Goal: Information Seeking & Learning: Learn about a topic

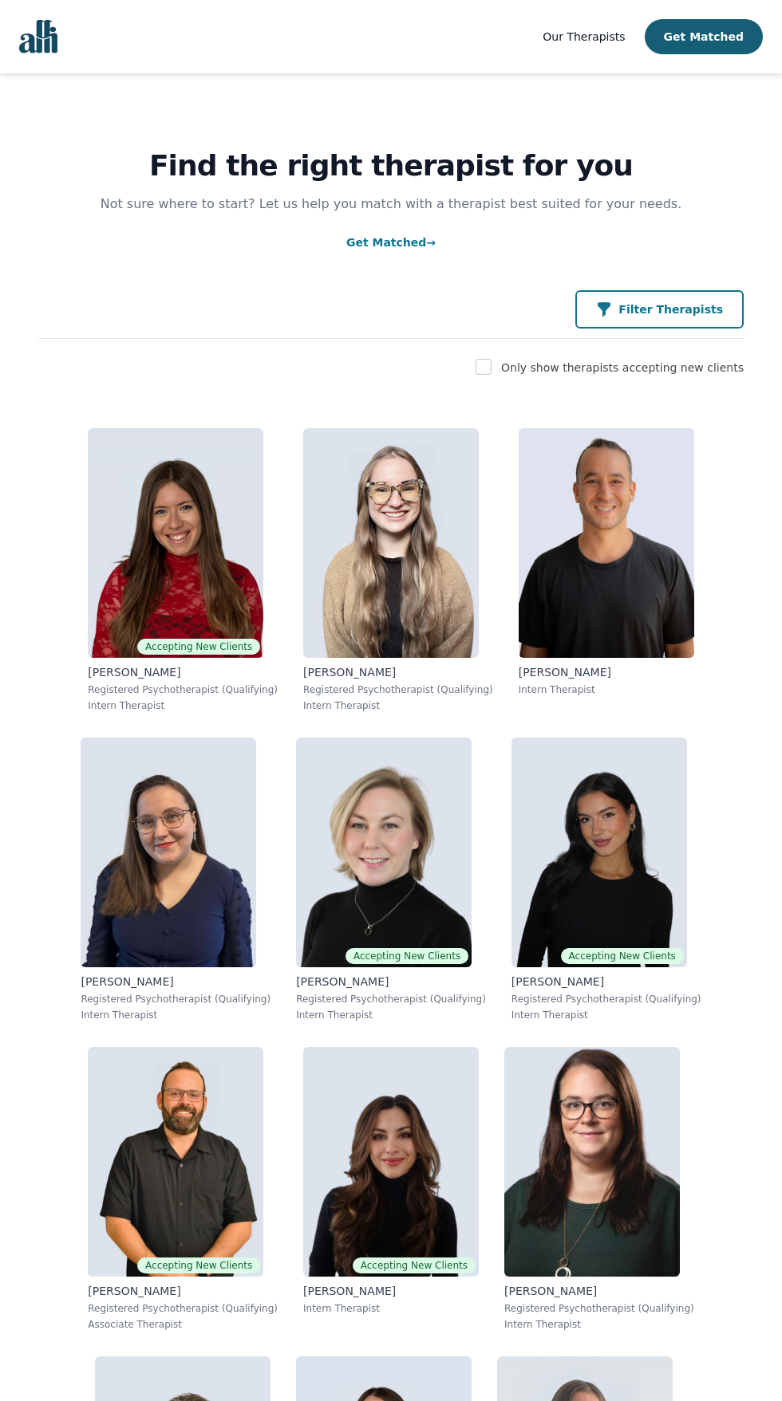
click at [699, 310] on p "Filter Therapists" at bounding box center [670, 309] width 104 height 16
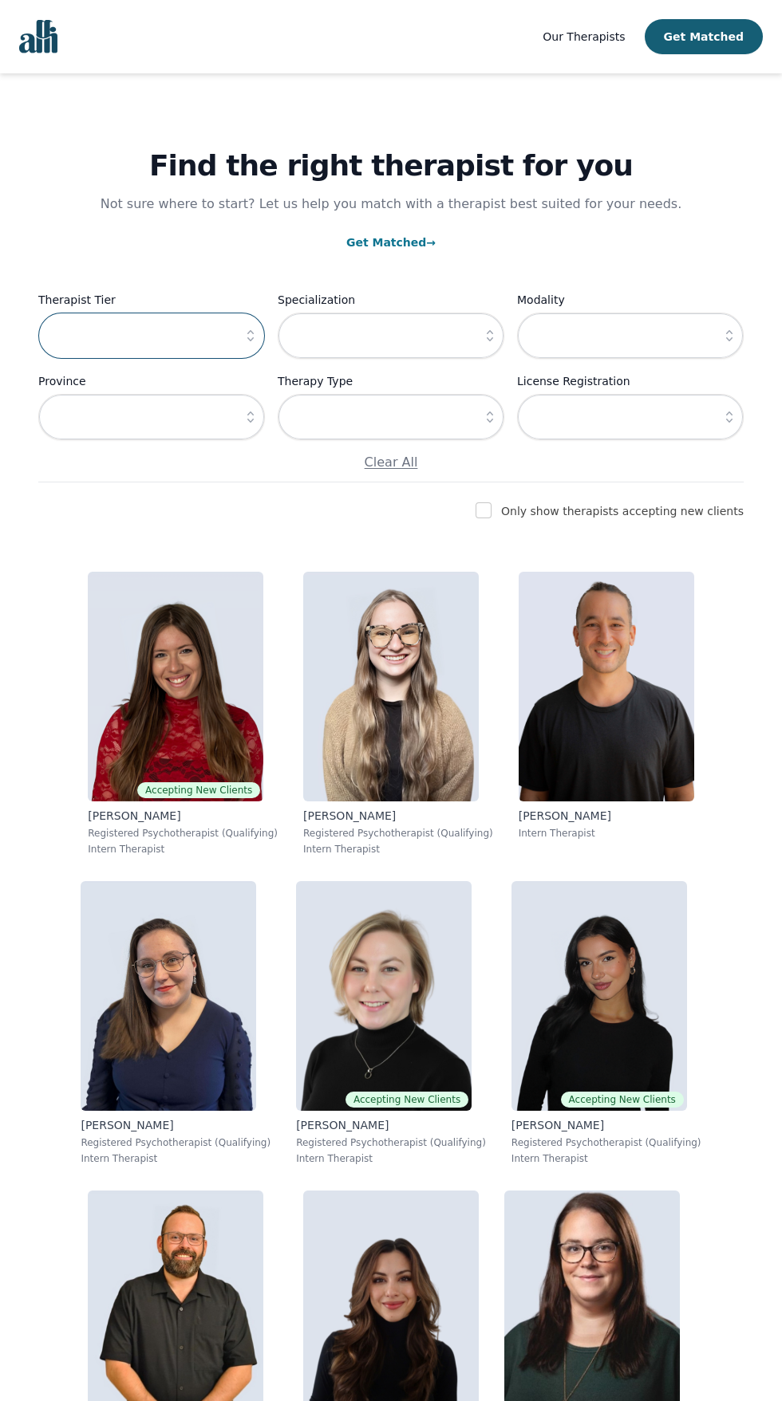
click at [197, 335] on input "text" at bounding box center [151, 336] width 226 height 46
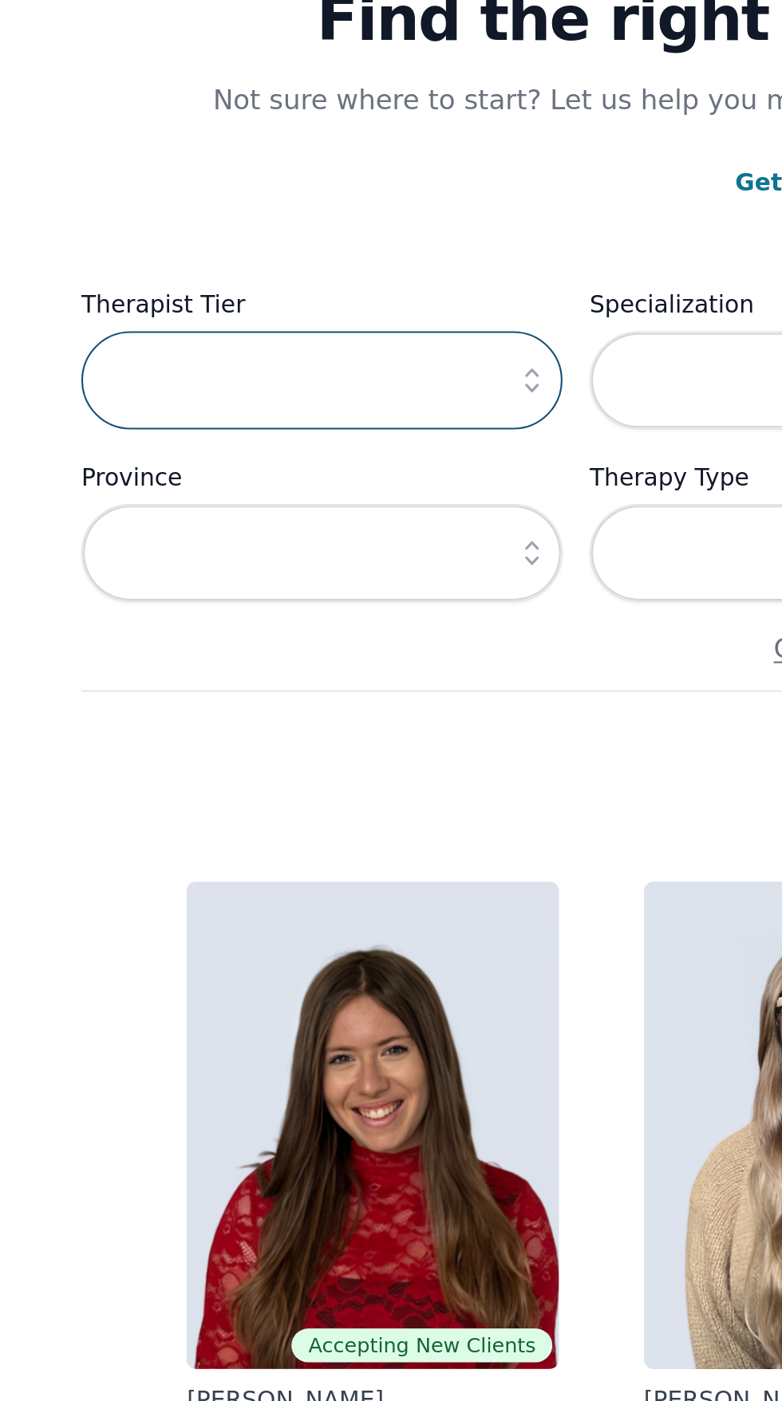
click at [235, 341] on input "text" at bounding box center [151, 336] width 226 height 46
click at [243, 330] on icon "button" at bounding box center [250, 336] width 16 height 16
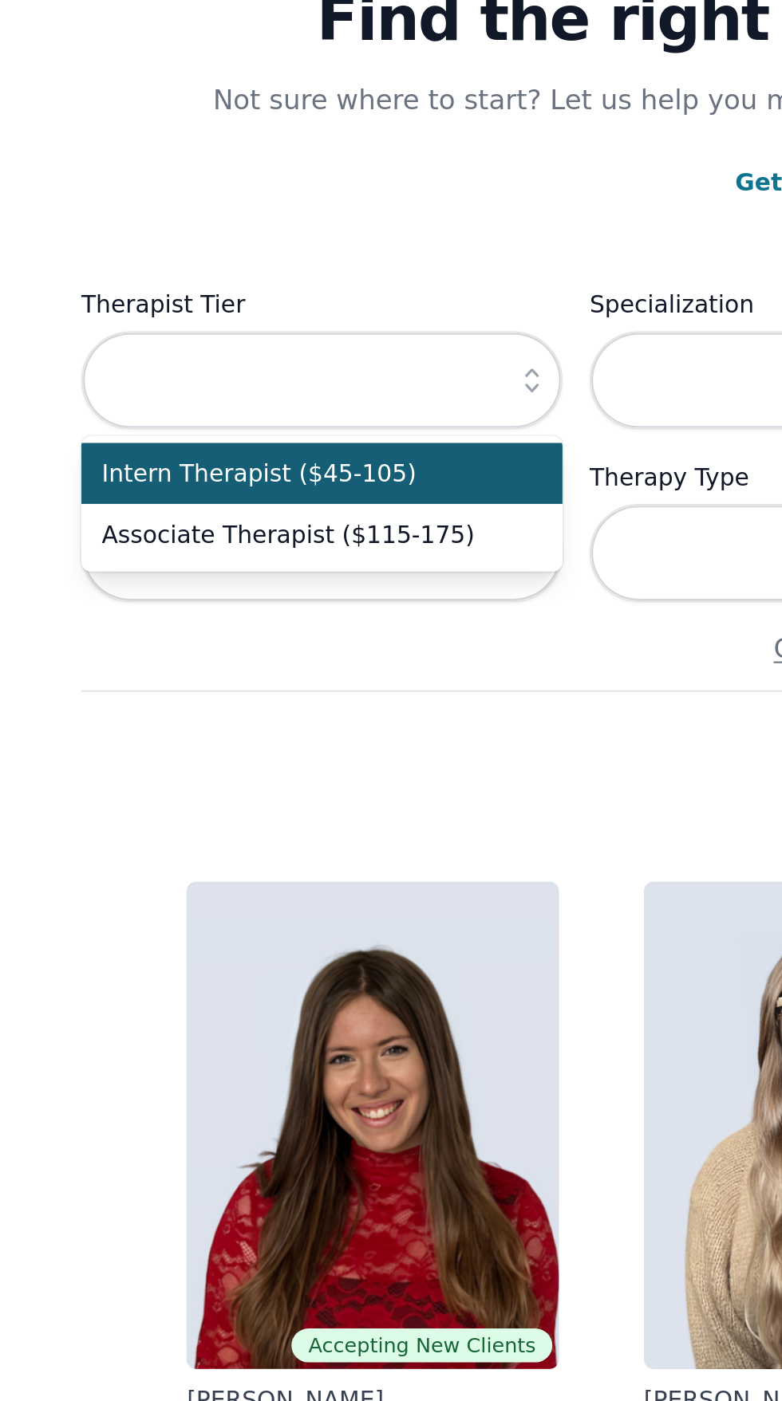
click at [217, 411] on span "Associate Therapist ($115-175)" at bounding box center [142, 408] width 188 height 16
type input "Associate Therapist ($115-175)"
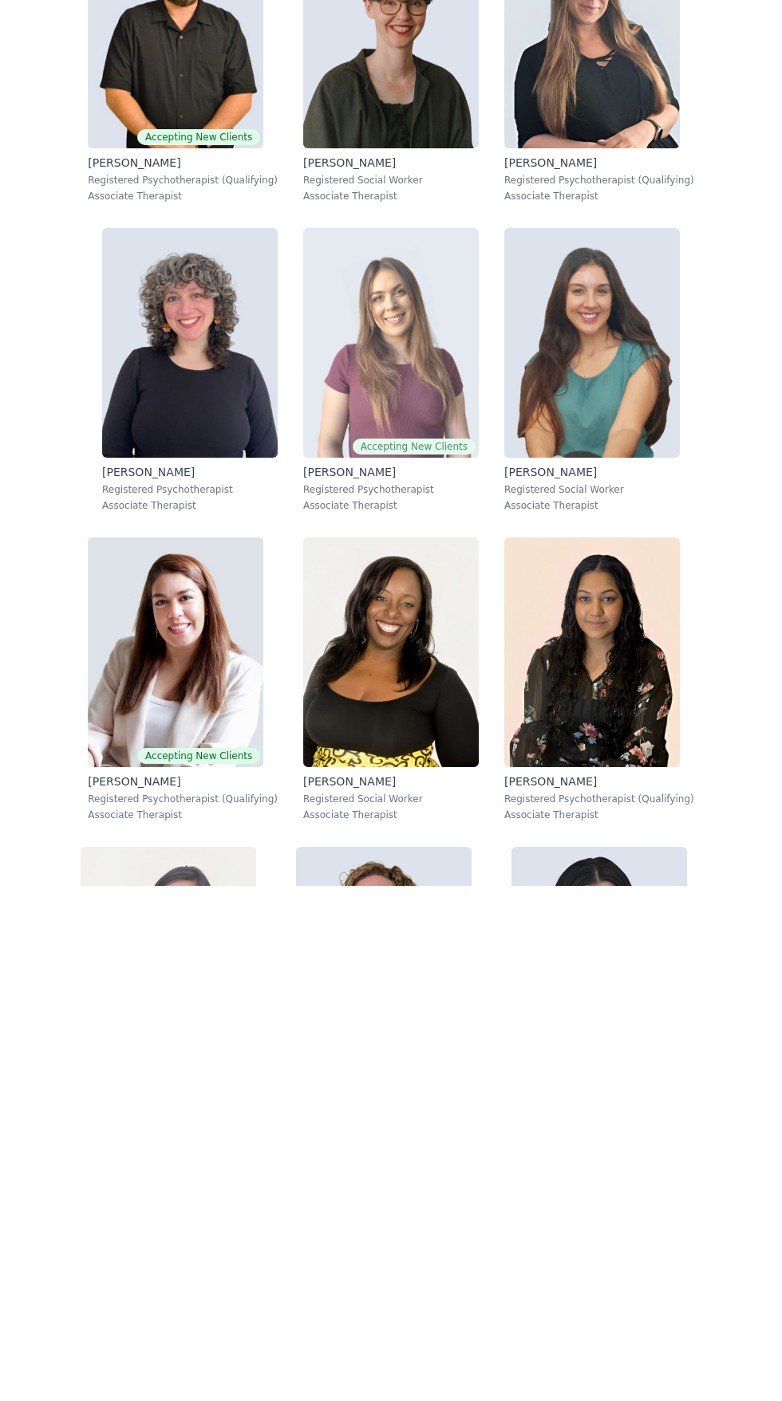
click at [396, 877] on img at bounding box center [390, 858] width 175 height 230
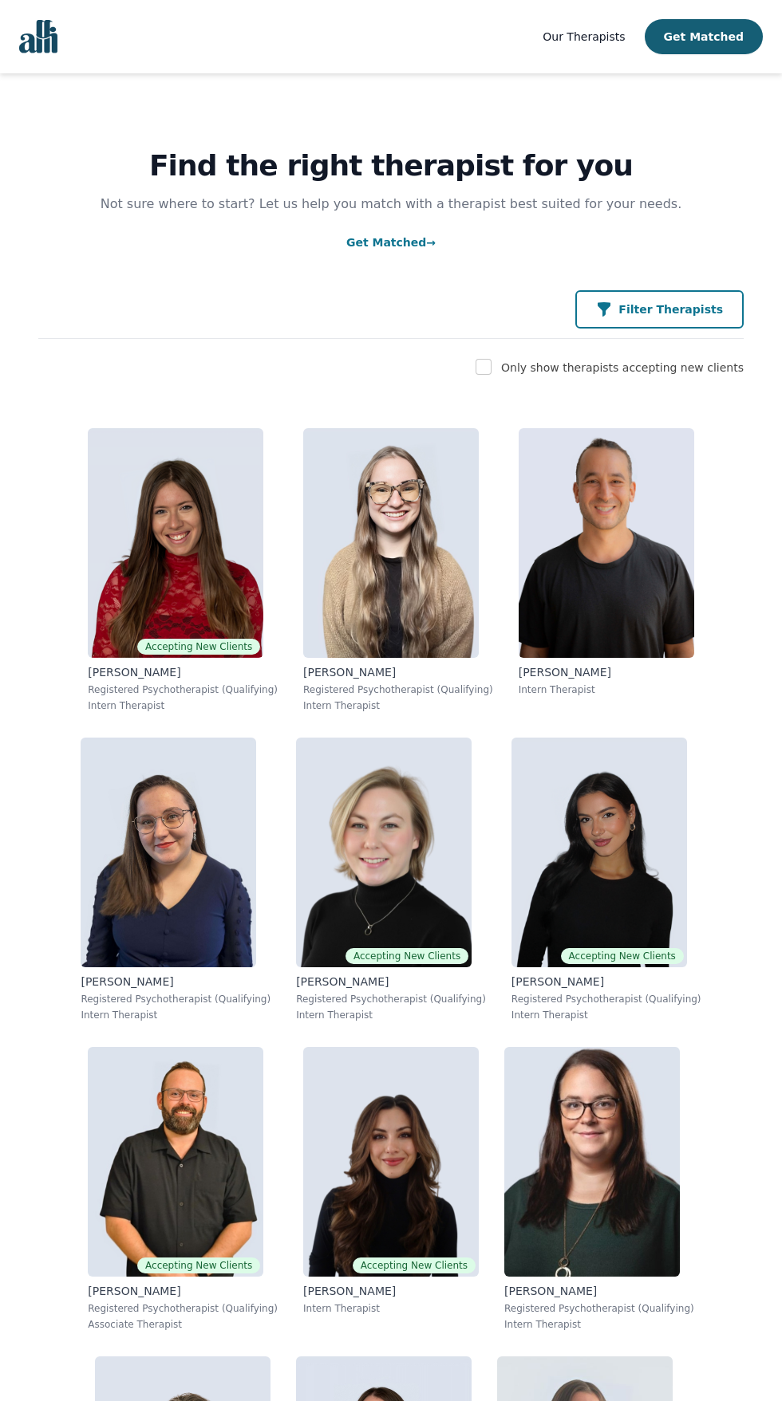
click at [721, 309] on p "Filter Therapists" at bounding box center [670, 309] width 104 height 16
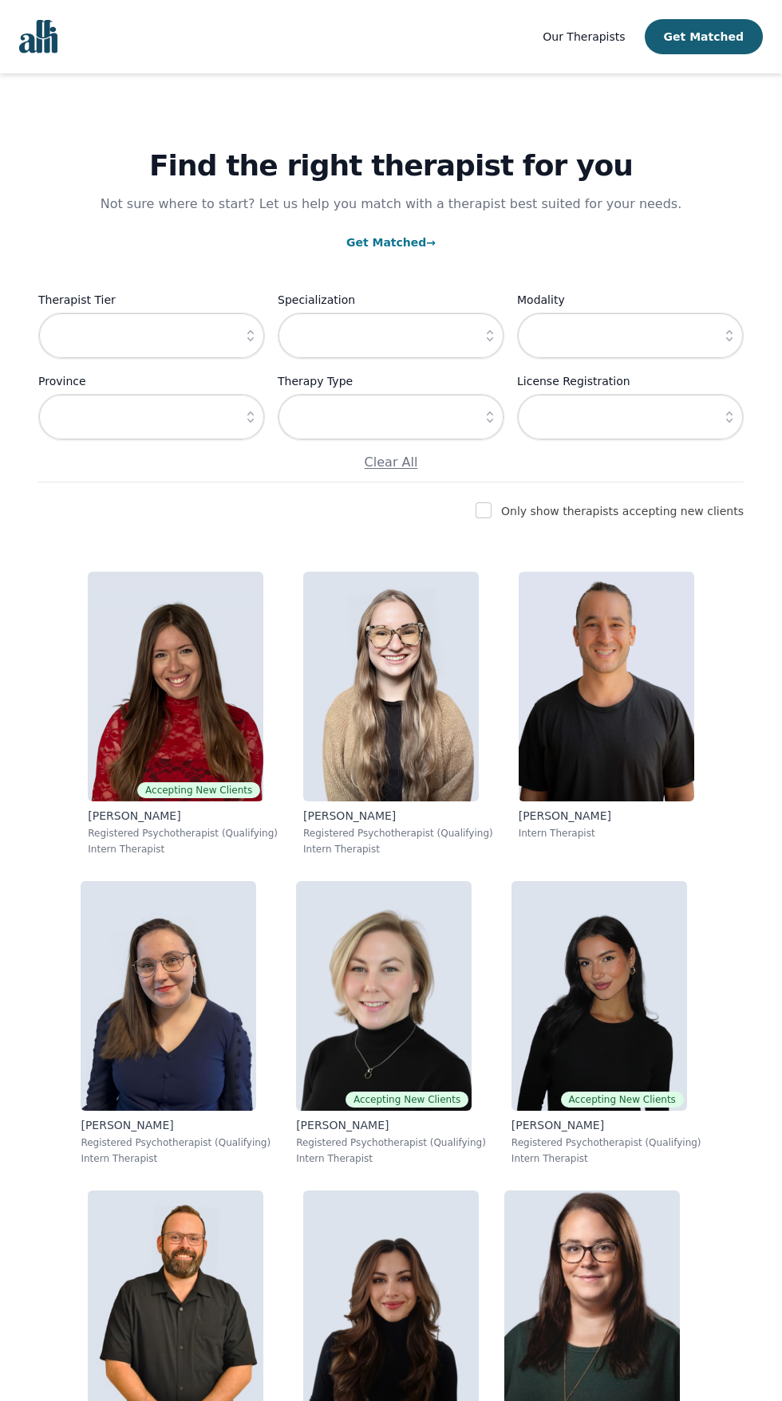
click at [177, 303] on label "Therapist Tier" at bounding box center [151, 299] width 226 height 19
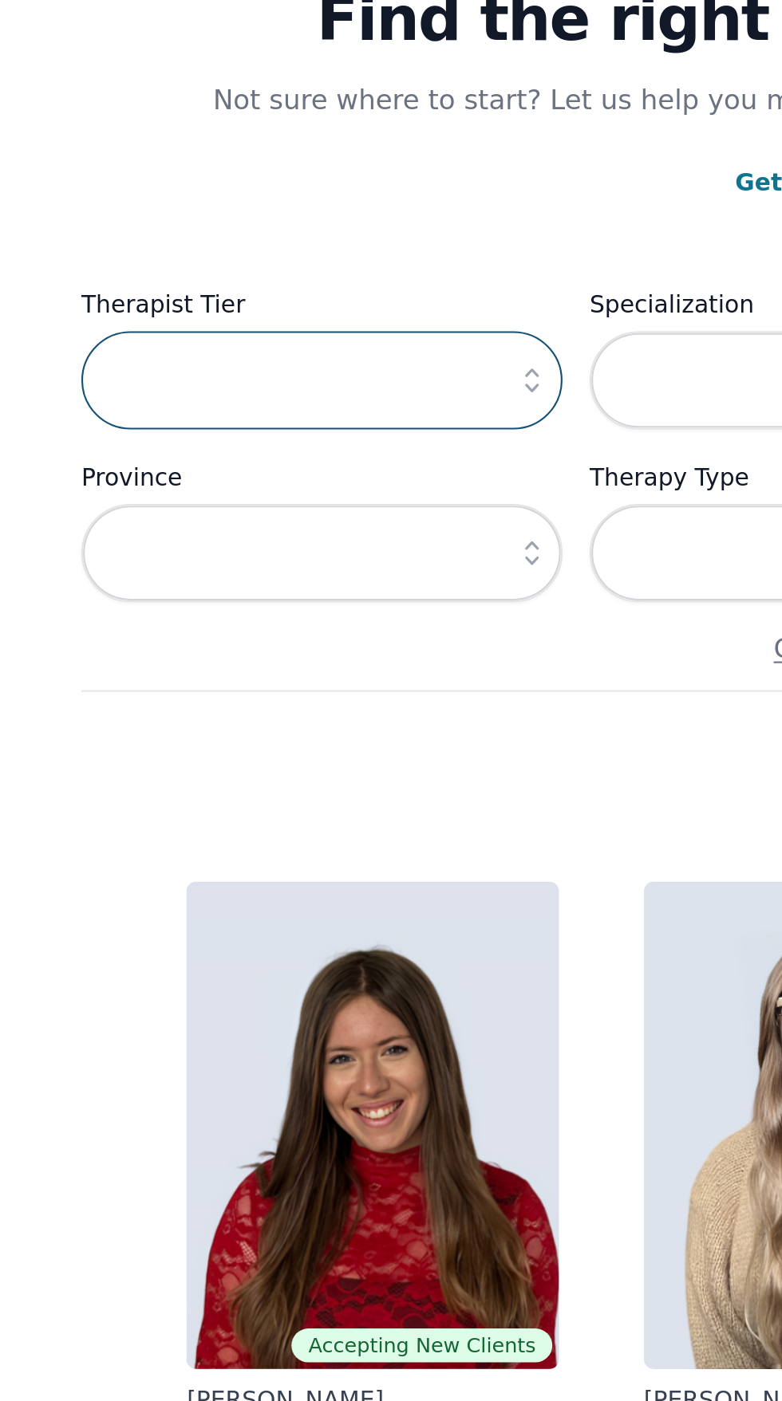
click at [228, 328] on input "text" at bounding box center [151, 336] width 226 height 46
click at [250, 337] on icon "button" at bounding box center [250, 336] width 16 height 16
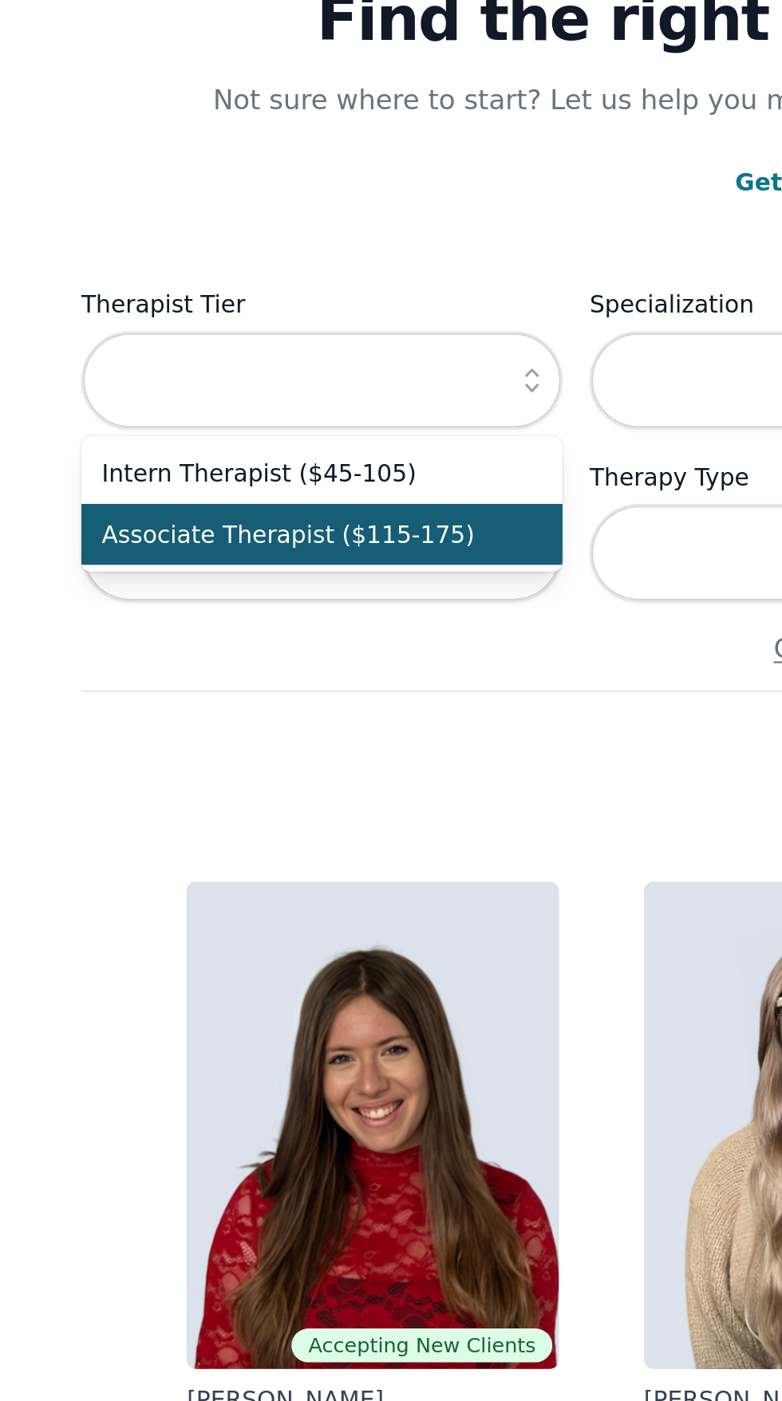
click at [212, 417] on li "Associate Therapist ($115-175)" at bounding box center [151, 408] width 226 height 29
type input "Associate Therapist ($115-175)"
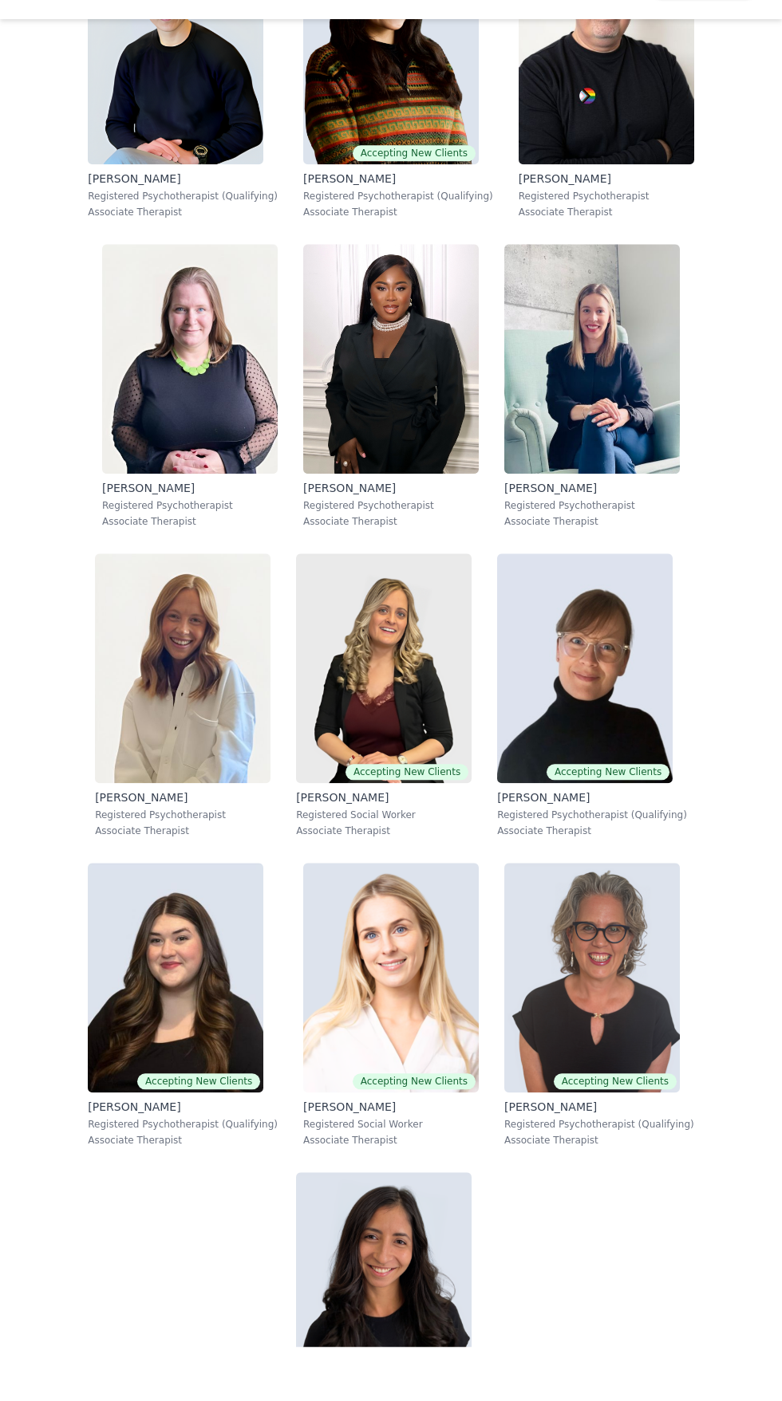
scroll to position [1821, 0]
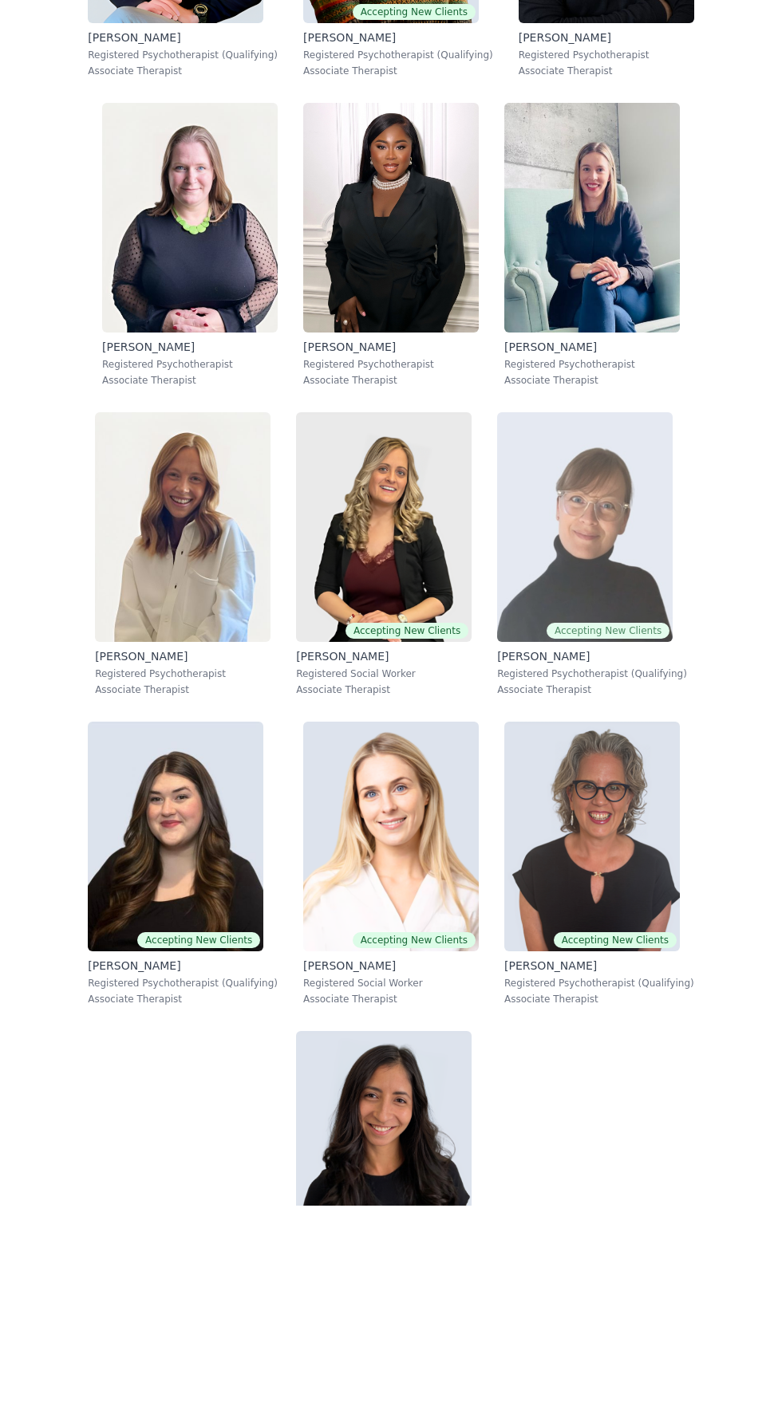
click at [627, 710] on img at bounding box center [584, 723] width 175 height 230
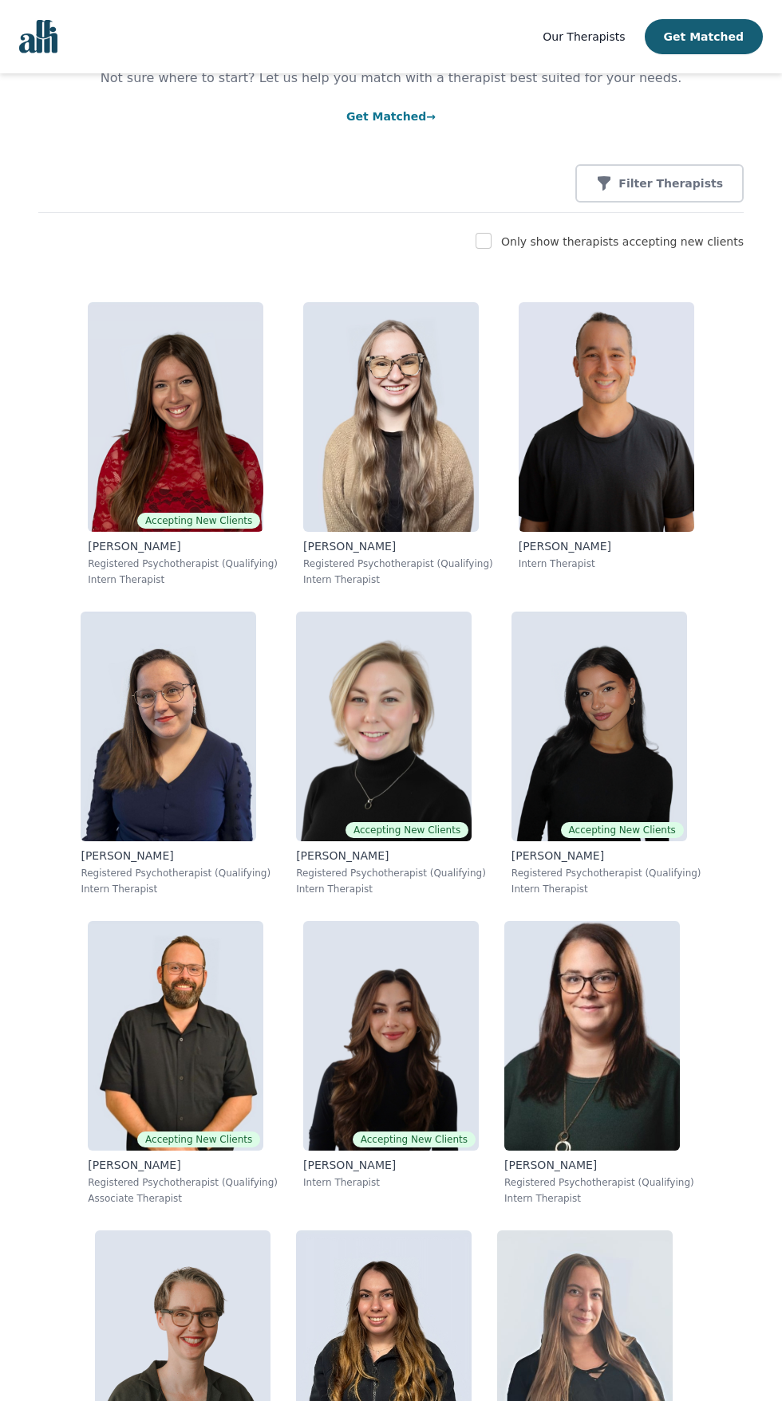
scroll to position [127, 0]
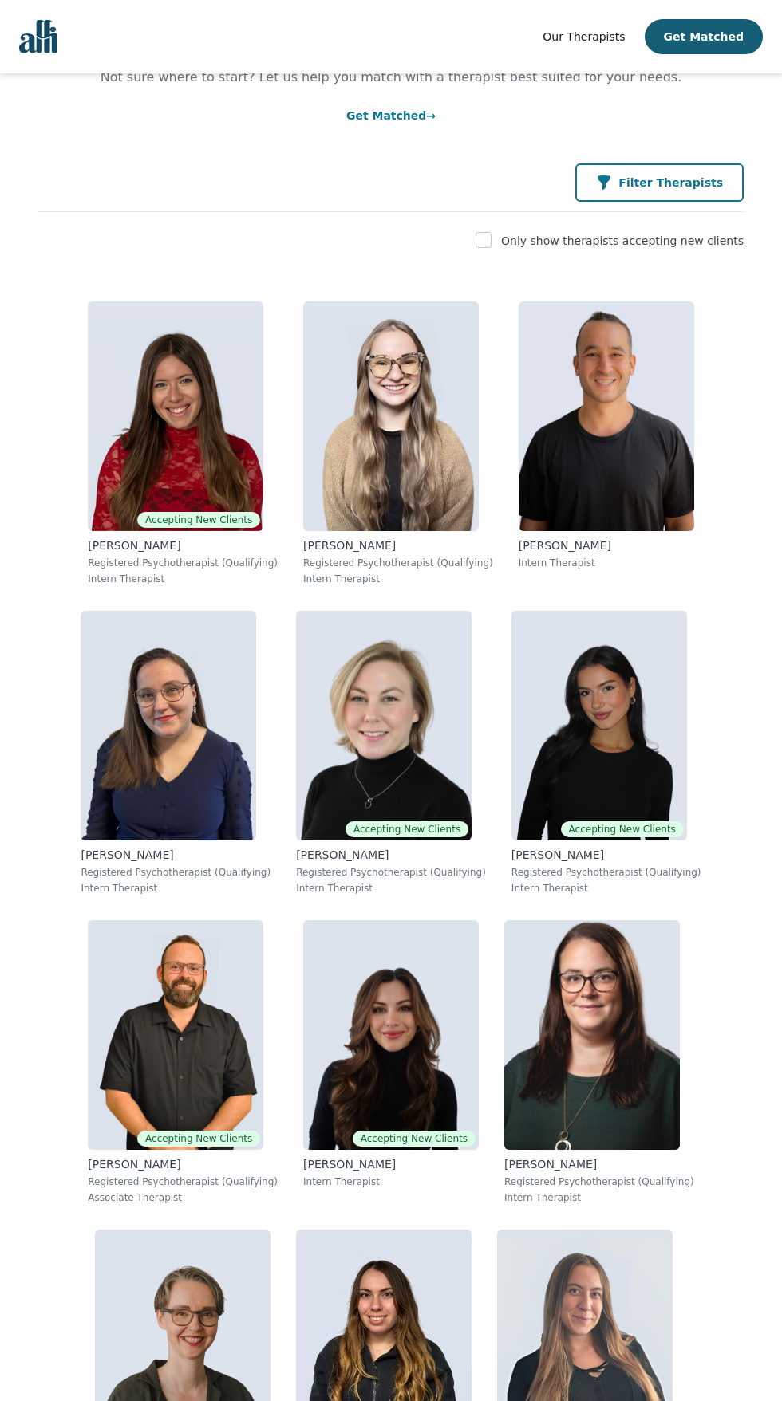
click at [707, 174] on button "Filter Therapists" at bounding box center [659, 182] width 168 height 38
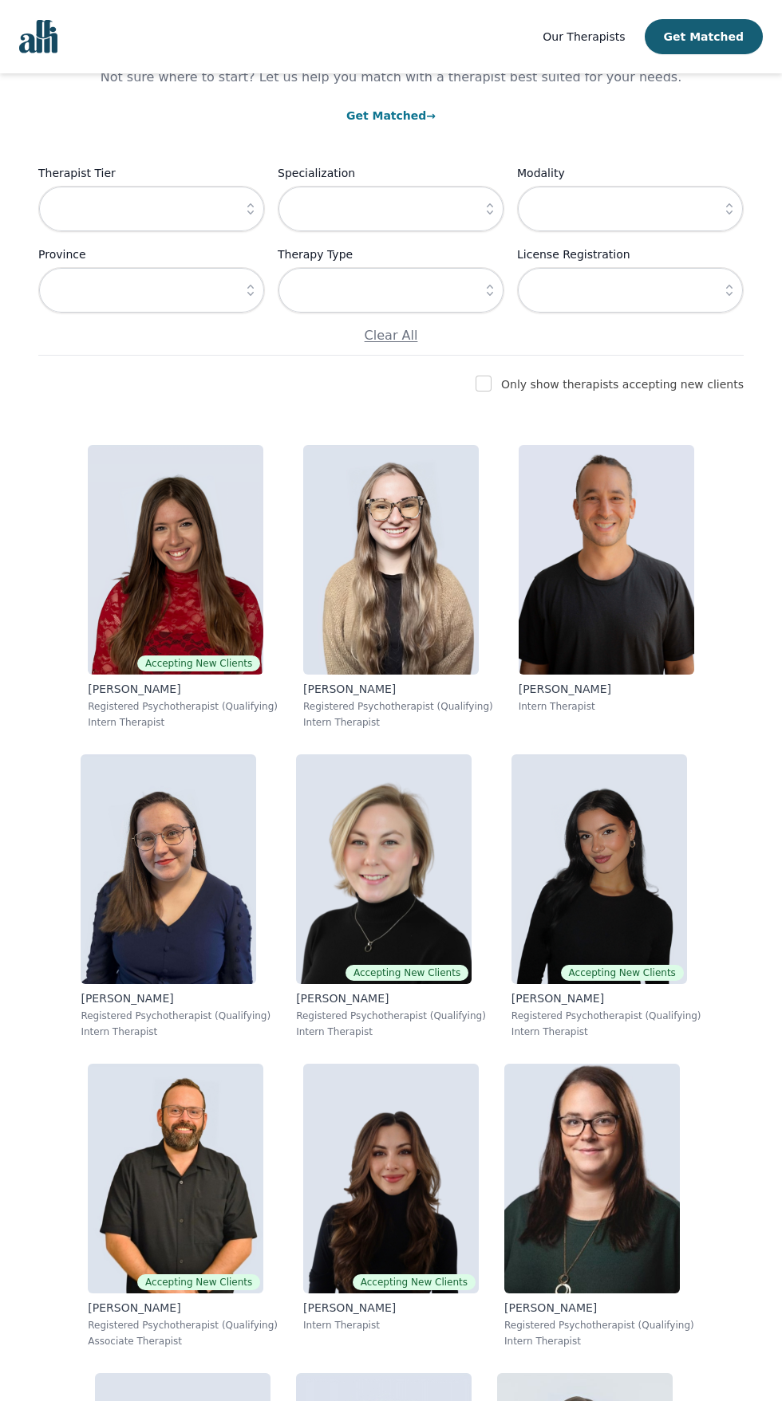
click at [165, 179] on label "Therapist Tier" at bounding box center [151, 172] width 226 height 19
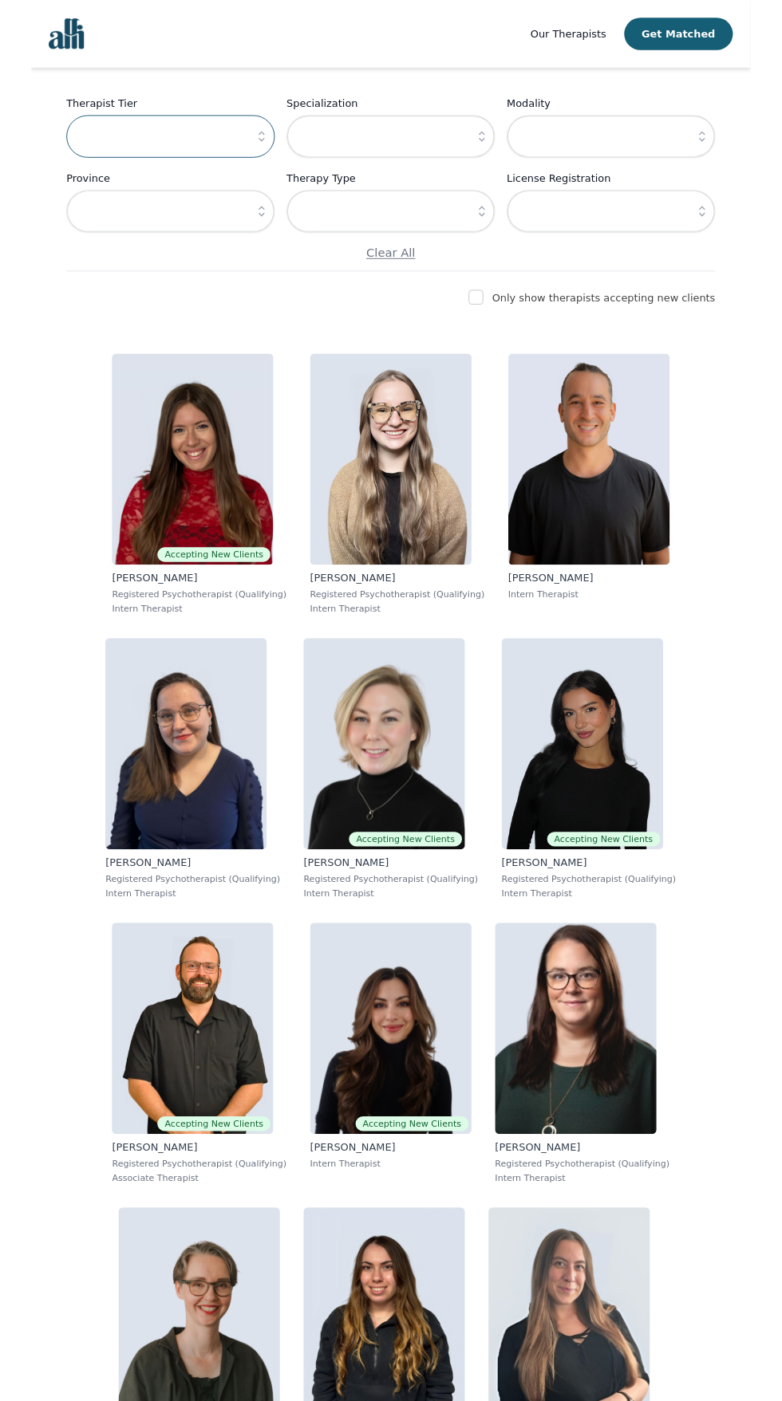
scroll to position [128, 0]
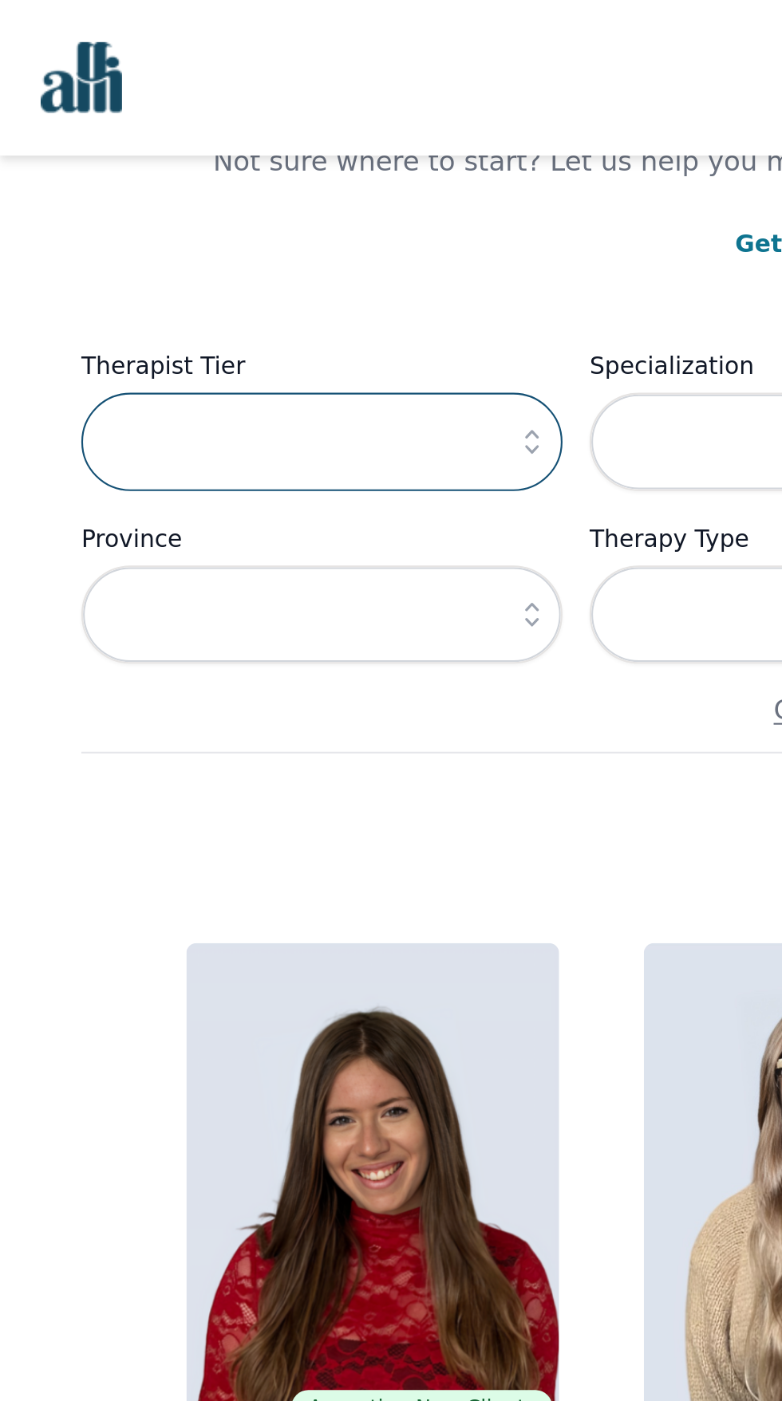
click at [226, 203] on input "text" at bounding box center [151, 208] width 226 height 46
click at [250, 208] on icon "button" at bounding box center [250, 208] width 16 height 16
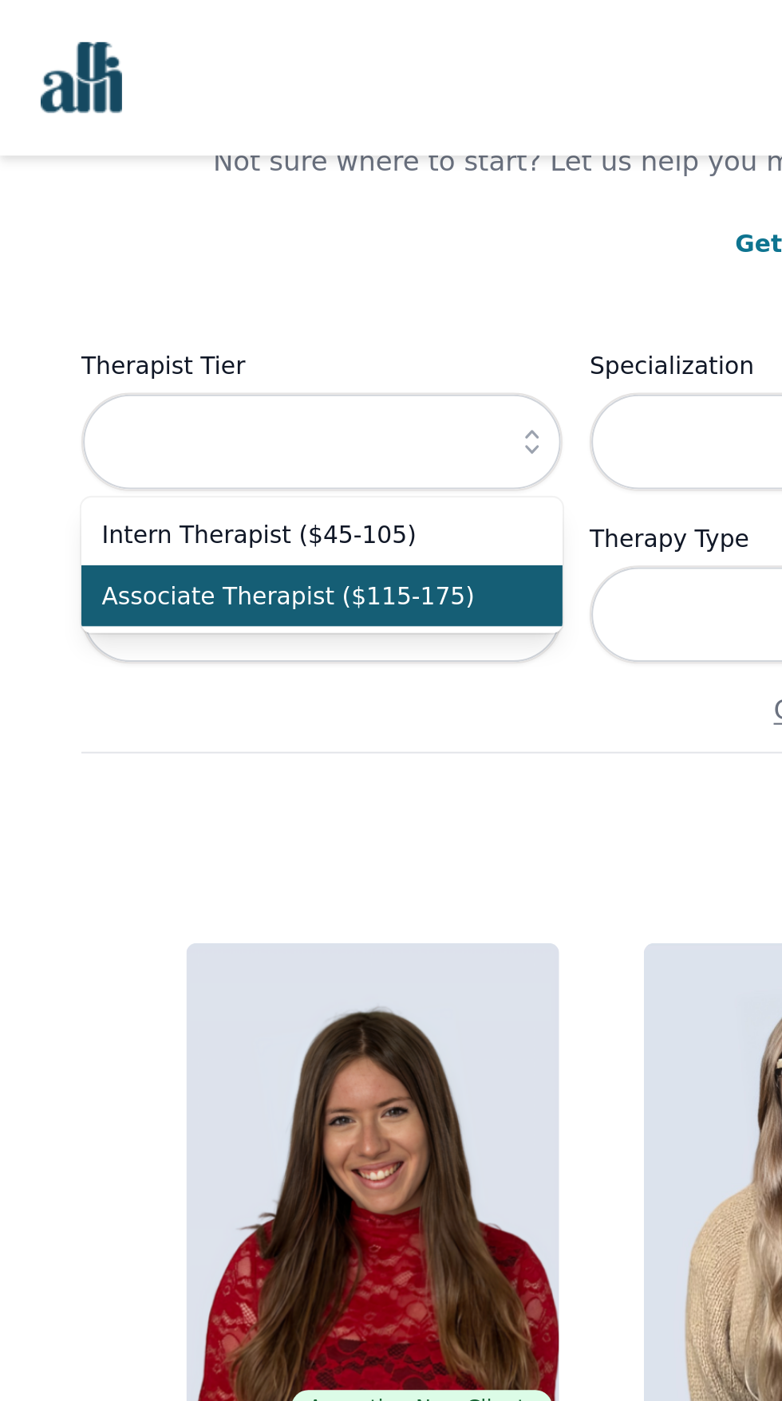
click at [223, 281] on span "Associate Therapist ($115-175)" at bounding box center [142, 281] width 188 height 16
type input "Associate Therapist ($115-175)"
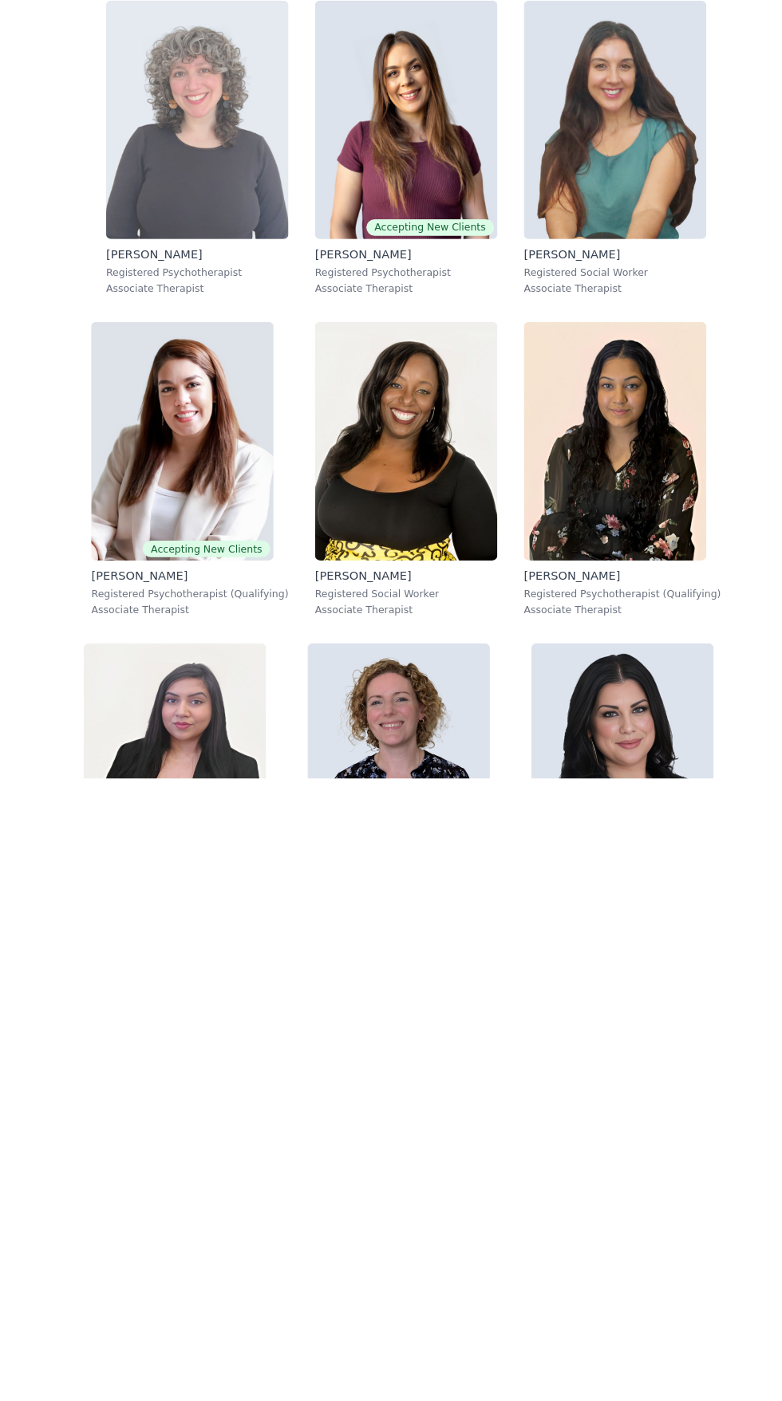
click at [210, 803] on img at bounding box center [189, 767] width 175 height 230
